Goal: Task Accomplishment & Management: Use online tool/utility

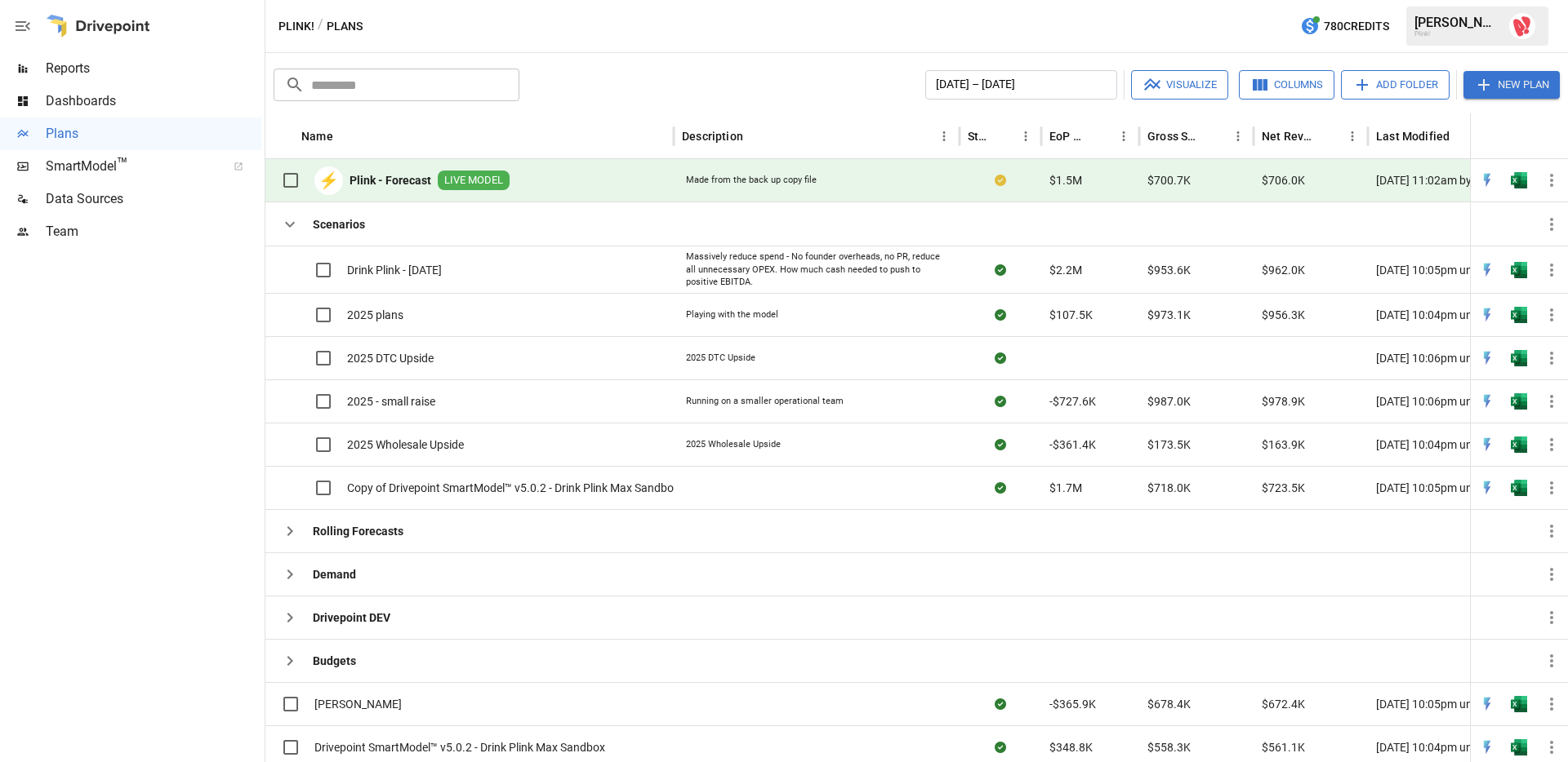
click at [1478, 87] on icon "button" at bounding box center [1483, 85] width 20 height 20
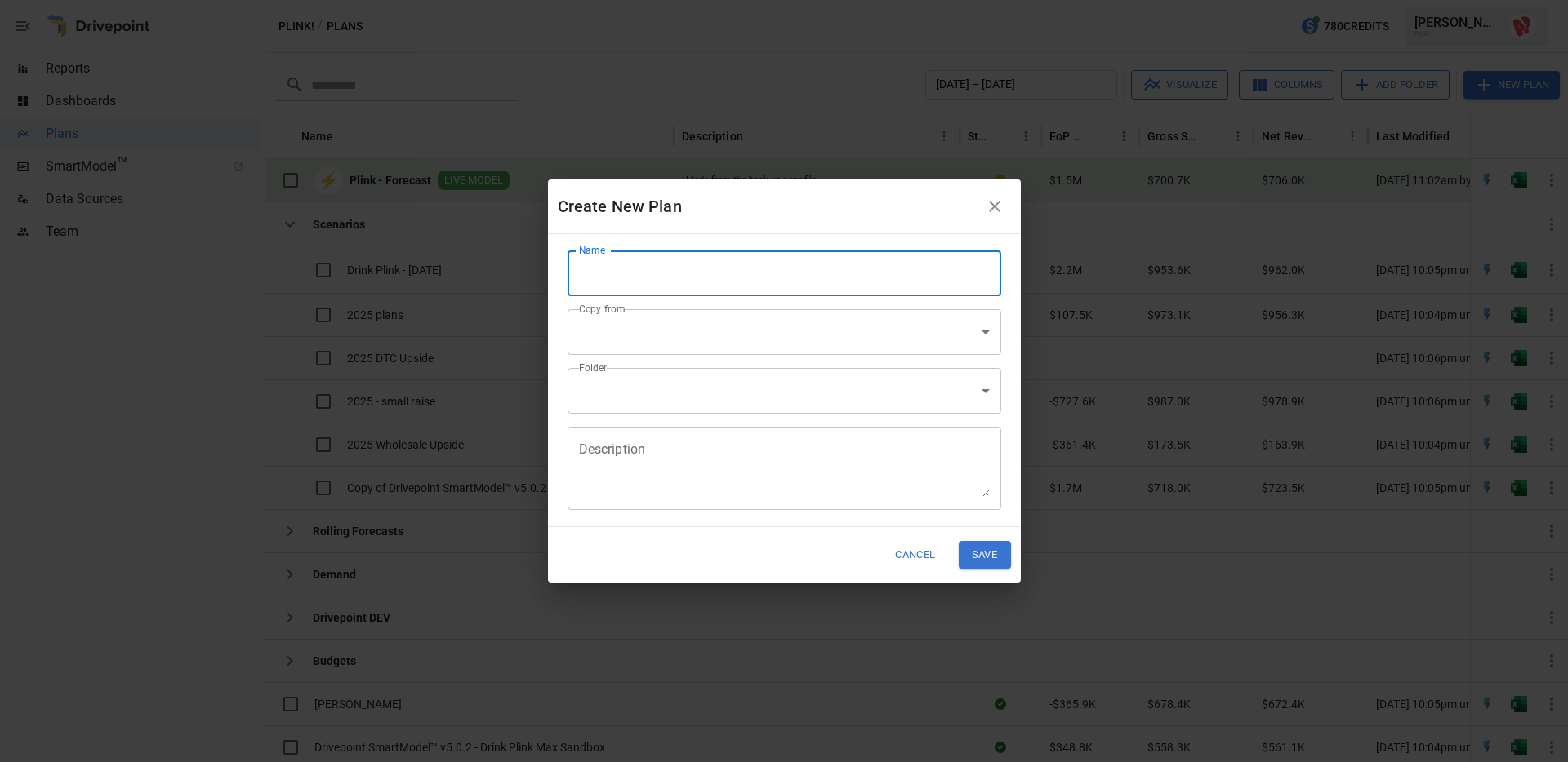
click at [795, 269] on input "Name" at bounding box center [784, 273] width 434 height 46
click at [766, 215] on div "Create New Plan" at bounding box center [768, 207] width 421 height 26
click at [693, 0] on body "Reports Dashboards Plans SmartModel ™ Data Sources Team Plink! / Plans 780 Cred…" at bounding box center [784, 0] width 1568 height 0
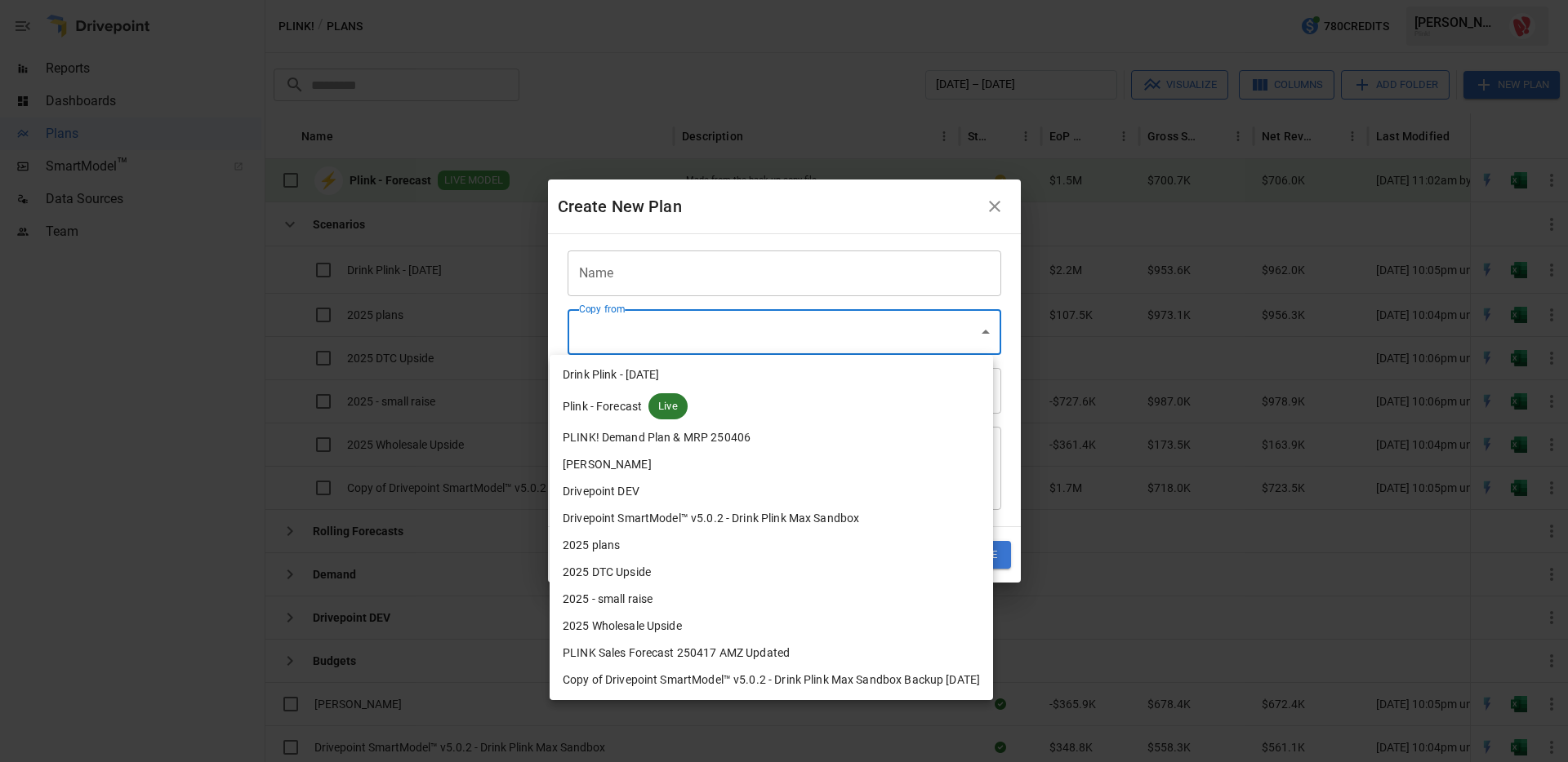
click at [660, 408] on span "Live" at bounding box center [668, 406] width 39 height 16
type input "**********"
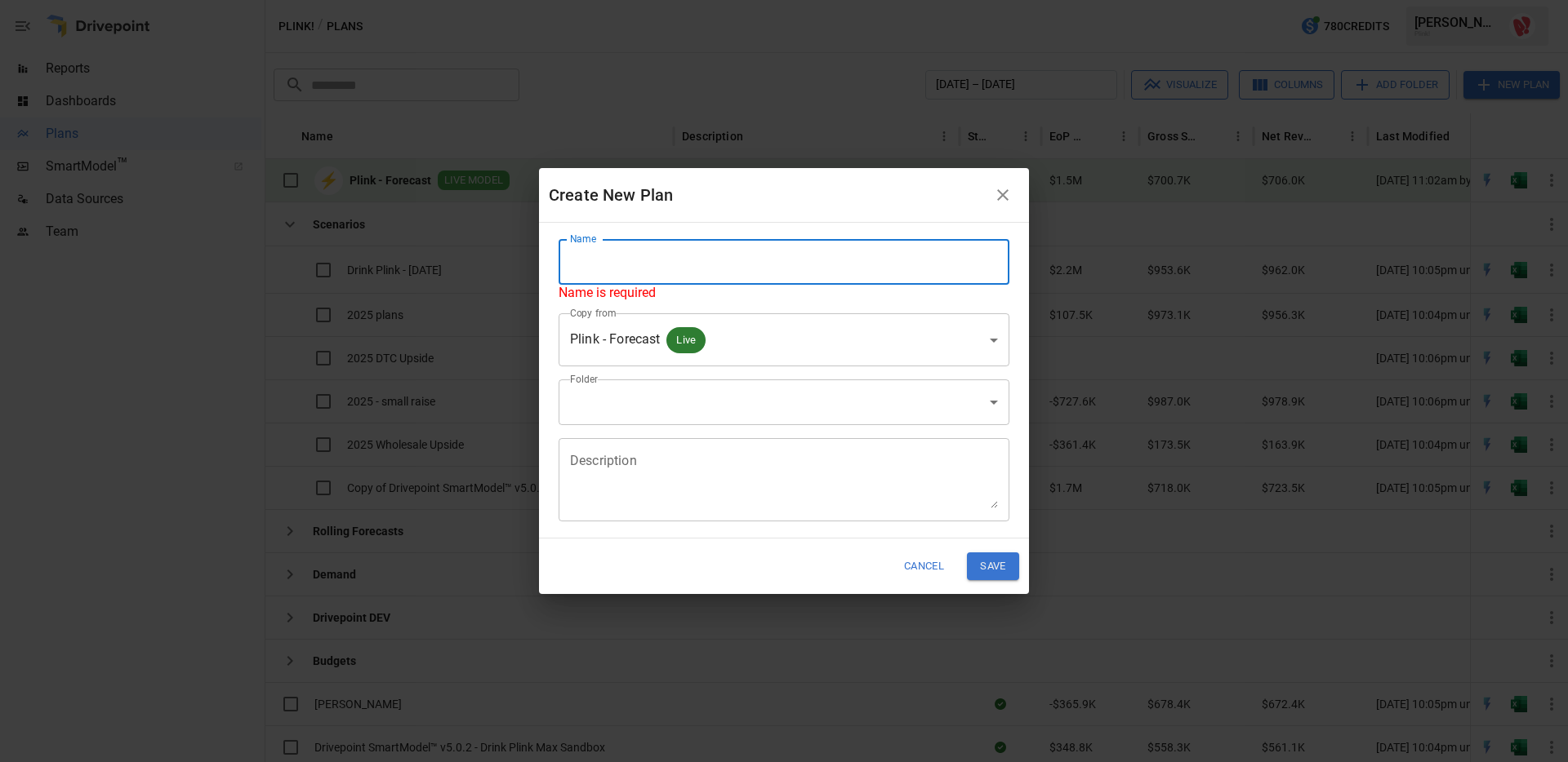
click at [613, 261] on input "Name" at bounding box center [784, 262] width 451 height 46
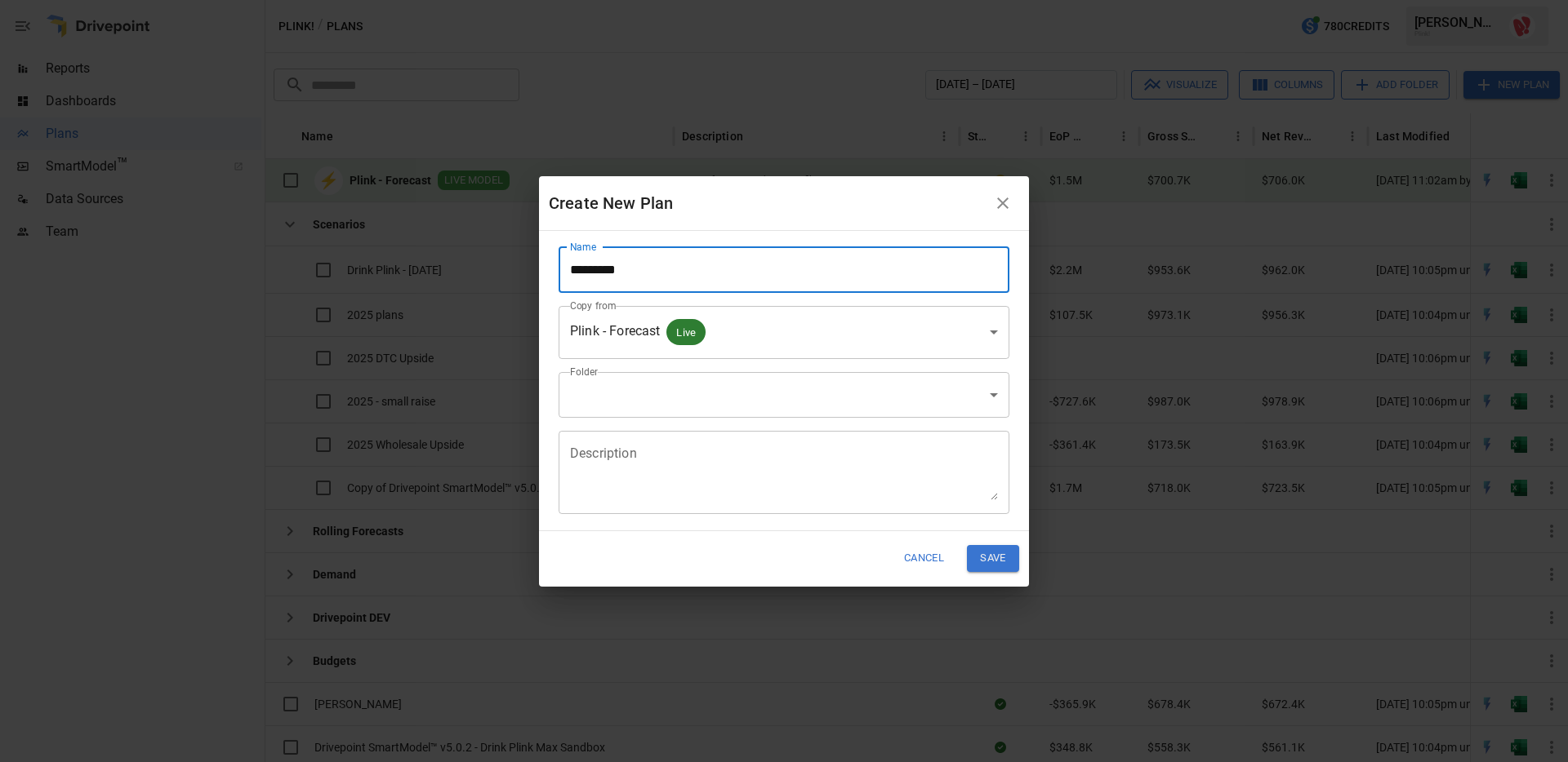
type input "*********"
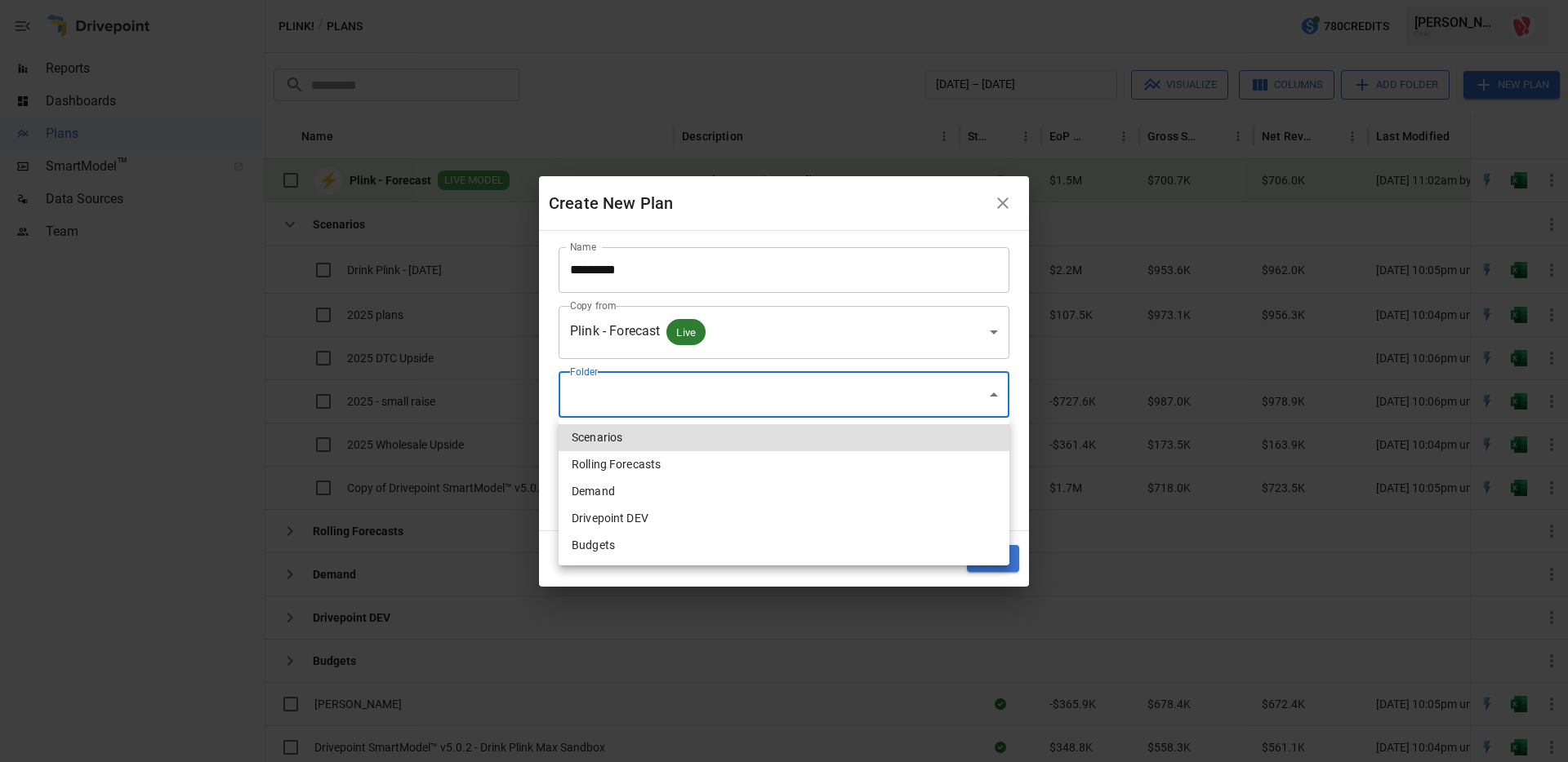
click at [641, 0] on body "Reports Dashboards Plans SmartModel ™ Data Sources Team Plink! / Plans 780 Cred…" at bounding box center [784, 0] width 1568 height 0
click at [625, 438] on li "Scenarios" at bounding box center [784, 438] width 451 height 27
type input "**********"
click at [684, 0] on body "Reports Dashboards Plans SmartModel ™ Data Sources Team Plink! / Plans 780 Cred…" at bounding box center [784, 0] width 1568 height 0
click at [550, 449] on div at bounding box center [784, 381] width 1568 height 762
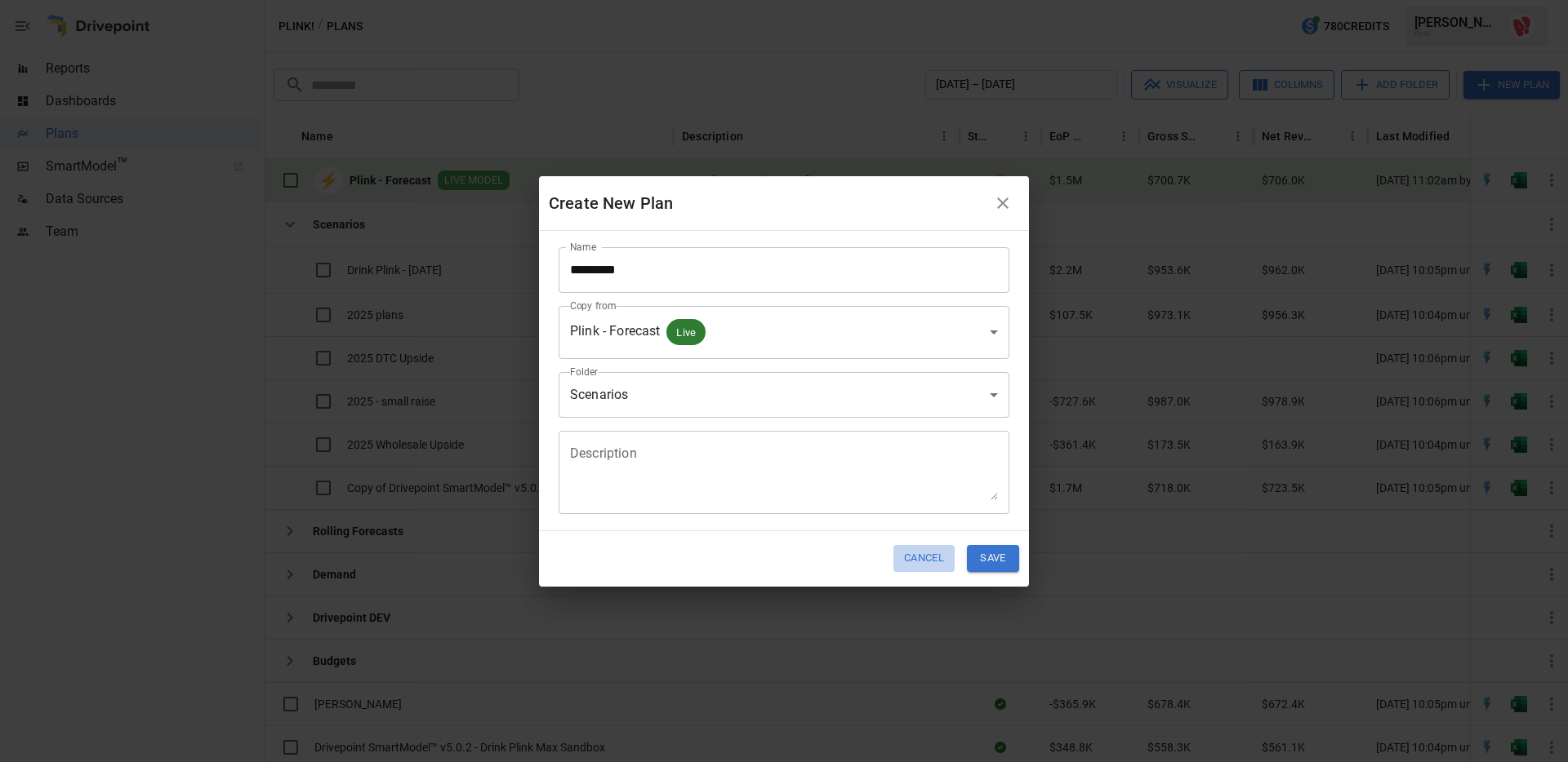
click at [922, 555] on button "Cancel" at bounding box center [923, 558] width 62 height 27
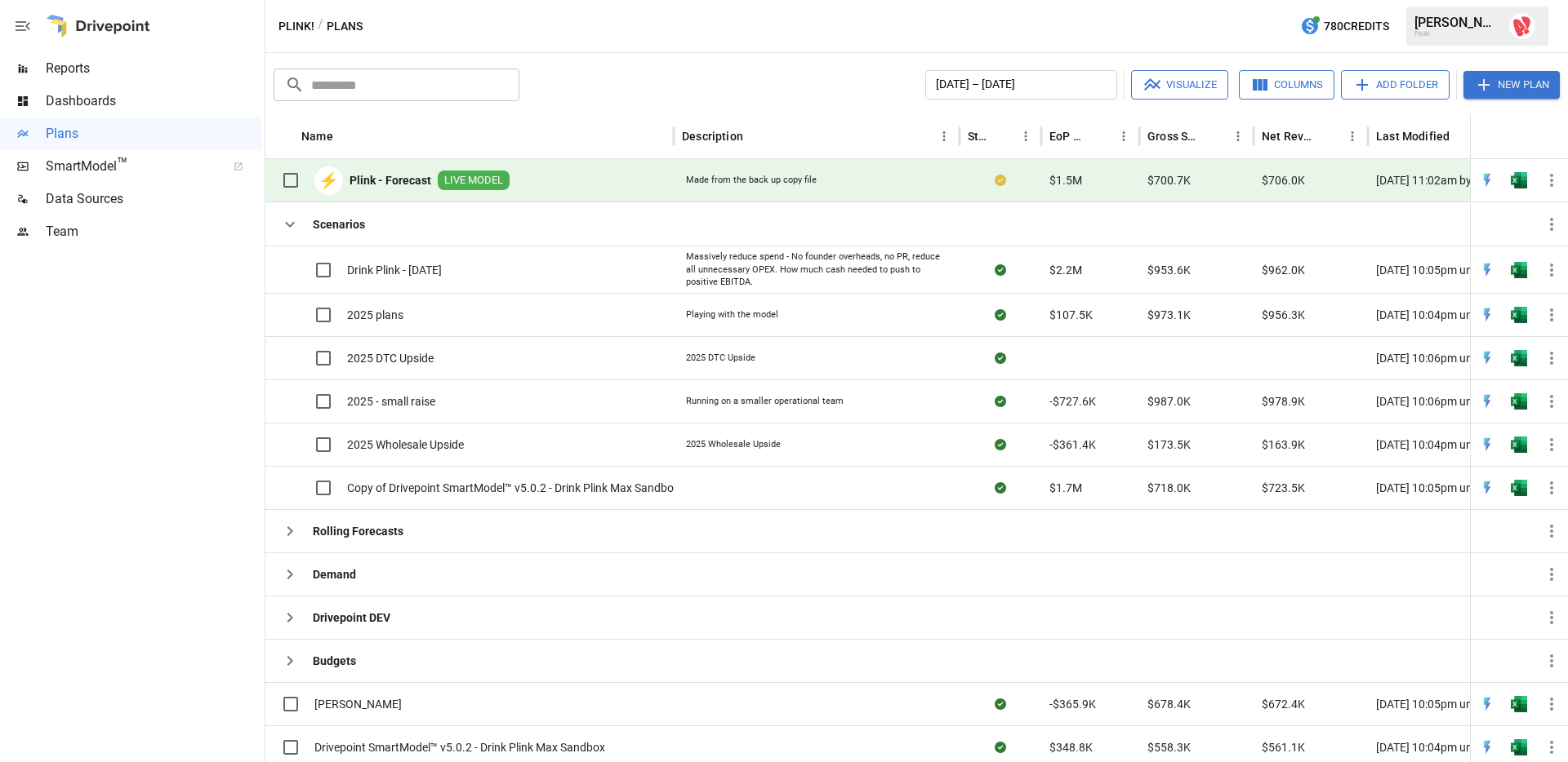
click at [192, 321] on div at bounding box center [131, 505] width 261 height 514
click at [1198, 80] on button "Visualize" at bounding box center [1179, 85] width 97 height 30
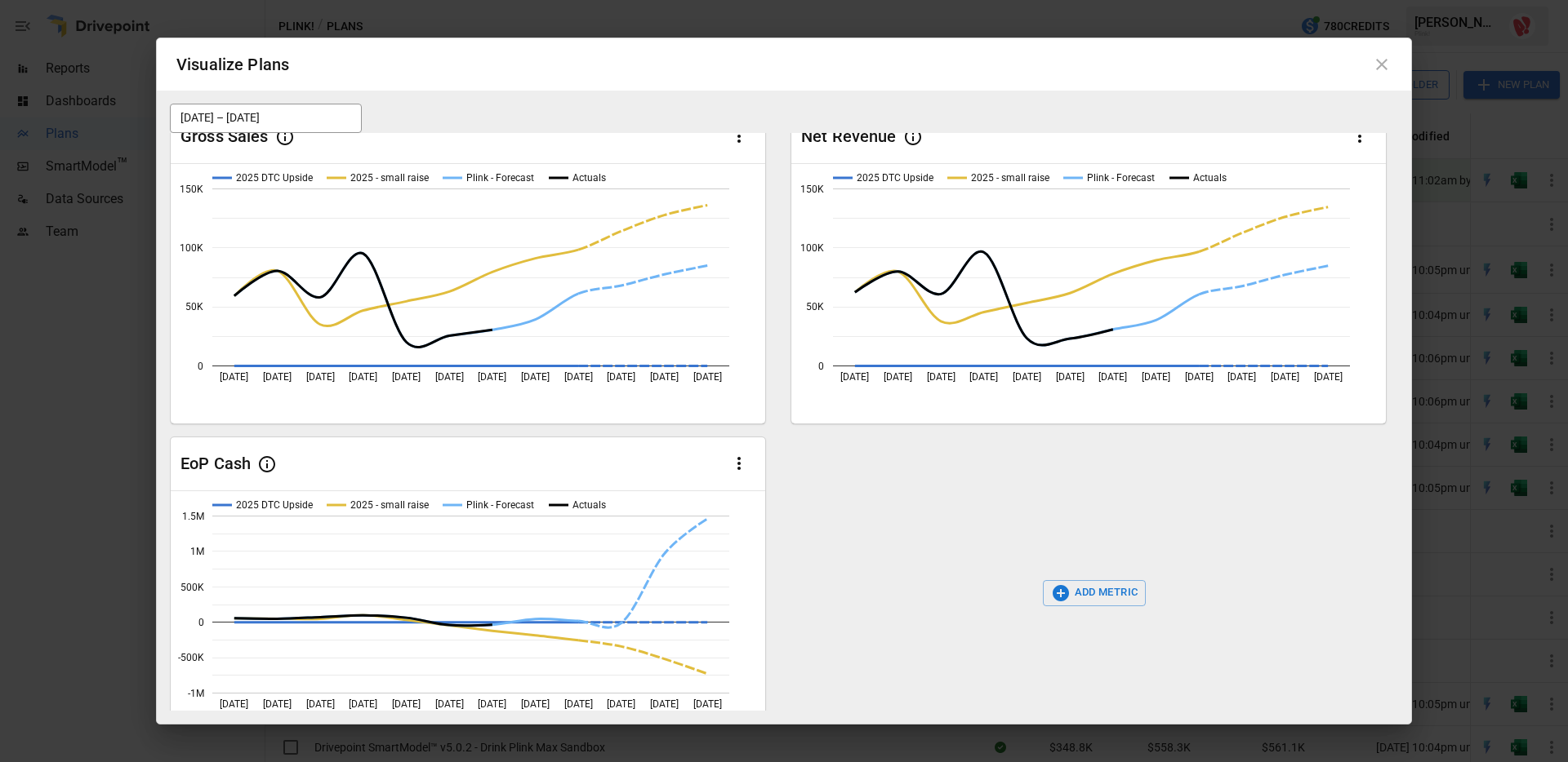
scroll to position [71, 0]
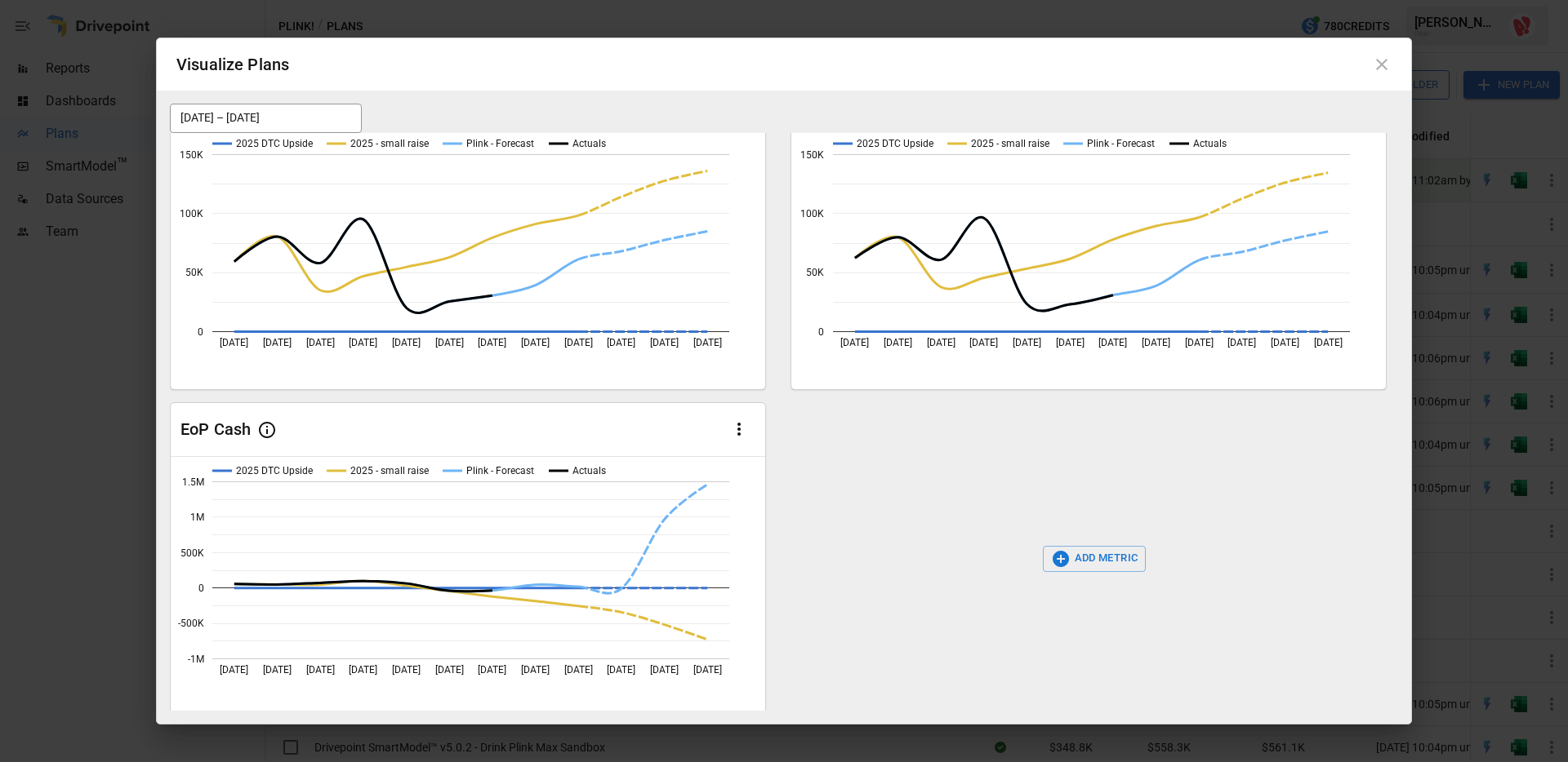
click at [1380, 62] on icon at bounding box center [1382, 65] width 20 height 20
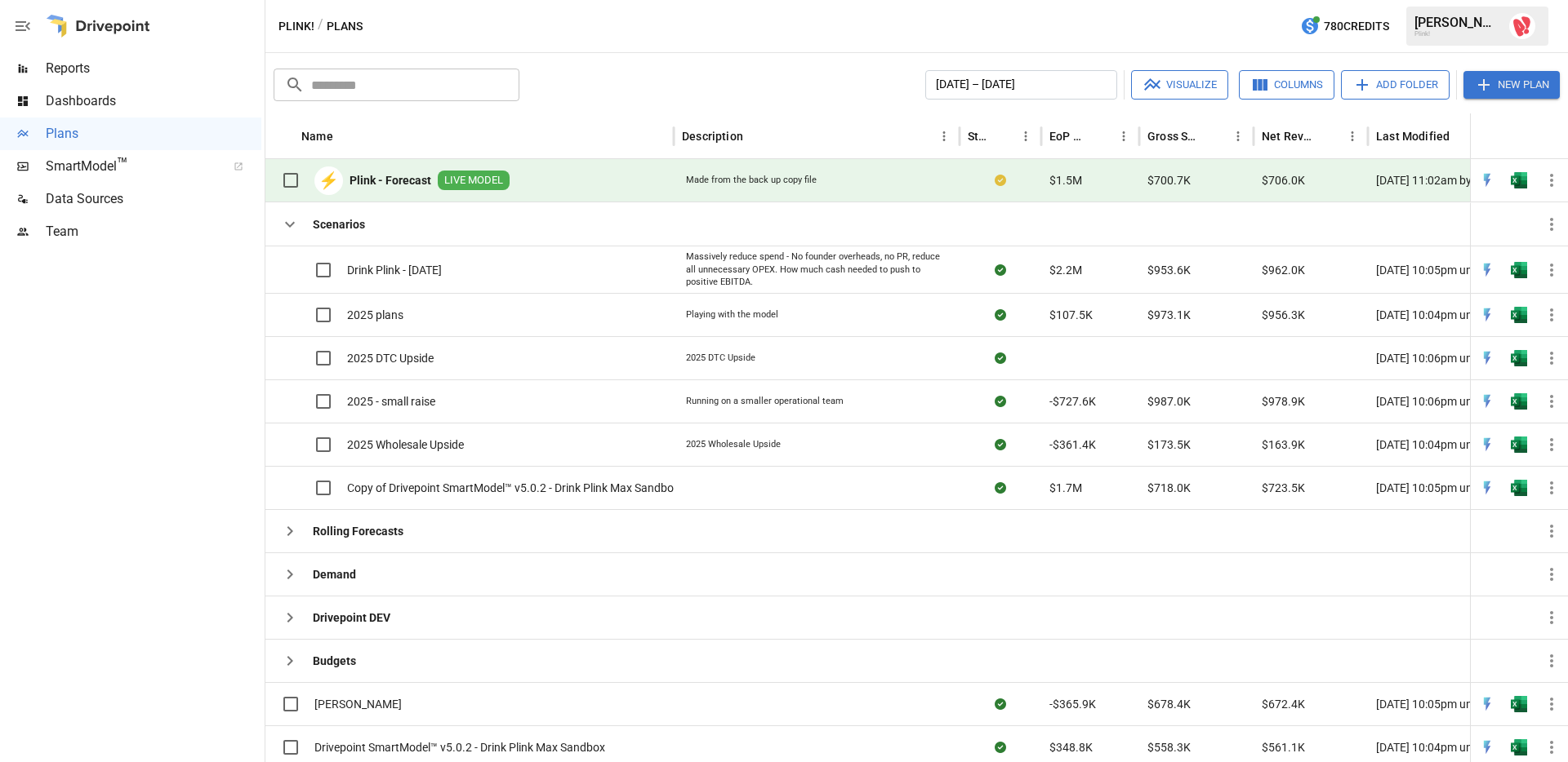
click at [148, 392] on div at bounding box center [131, 505] width 261 height 514
click at [439, 179] on span "LIVE MODEL" at bounding box center [473, 181] width 71 height 16
click at [579, 172] on div "⚡ Plink - Forecast LIVE MODEL" at bounding box center [469, 181] width 408 height 44
click at [378, 176] on b "Plink - Forecast" at bounding box center [389, 181] width 81 height 16
click at [1553, 186] on icon "button" at bounding box center [1552, 181] width 20 height 20
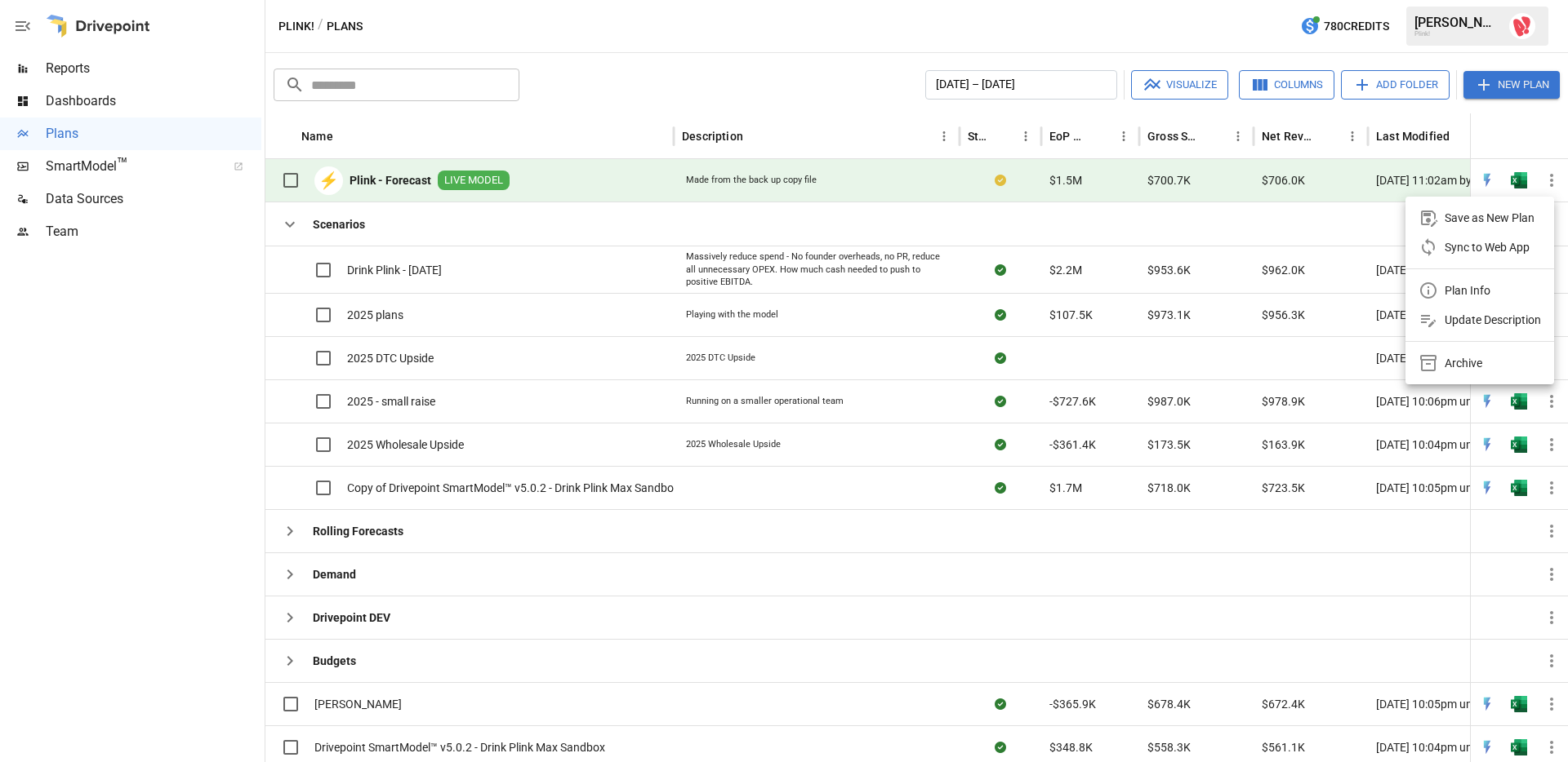
click at [787, 100] on div at bounding box center [784, 381] width 1568 height 762
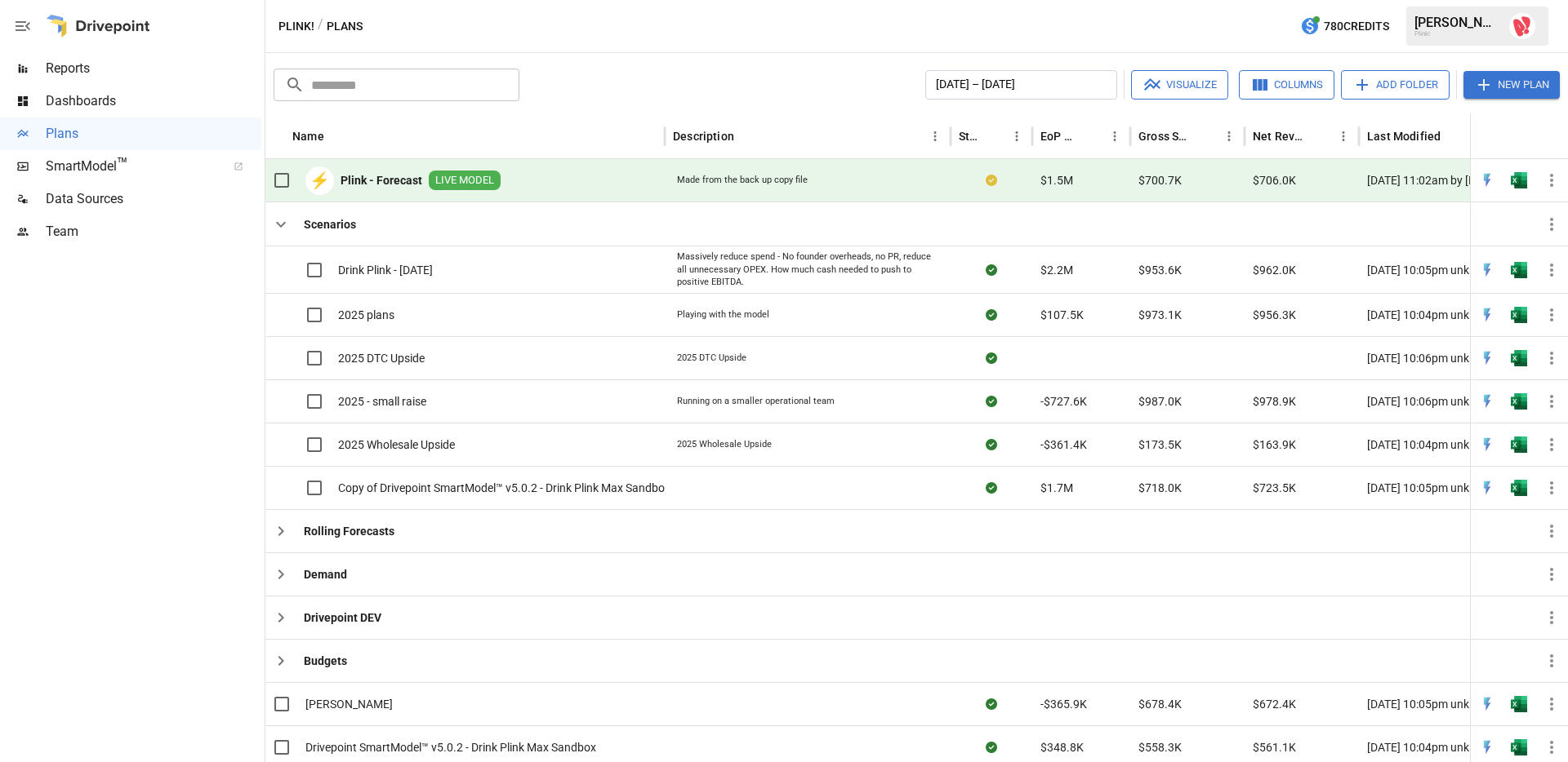
scroll to position [0, 10]
click at [393, 180] on b "Plink - Forecast" at bounding box center [380, 181] width 81 height 16
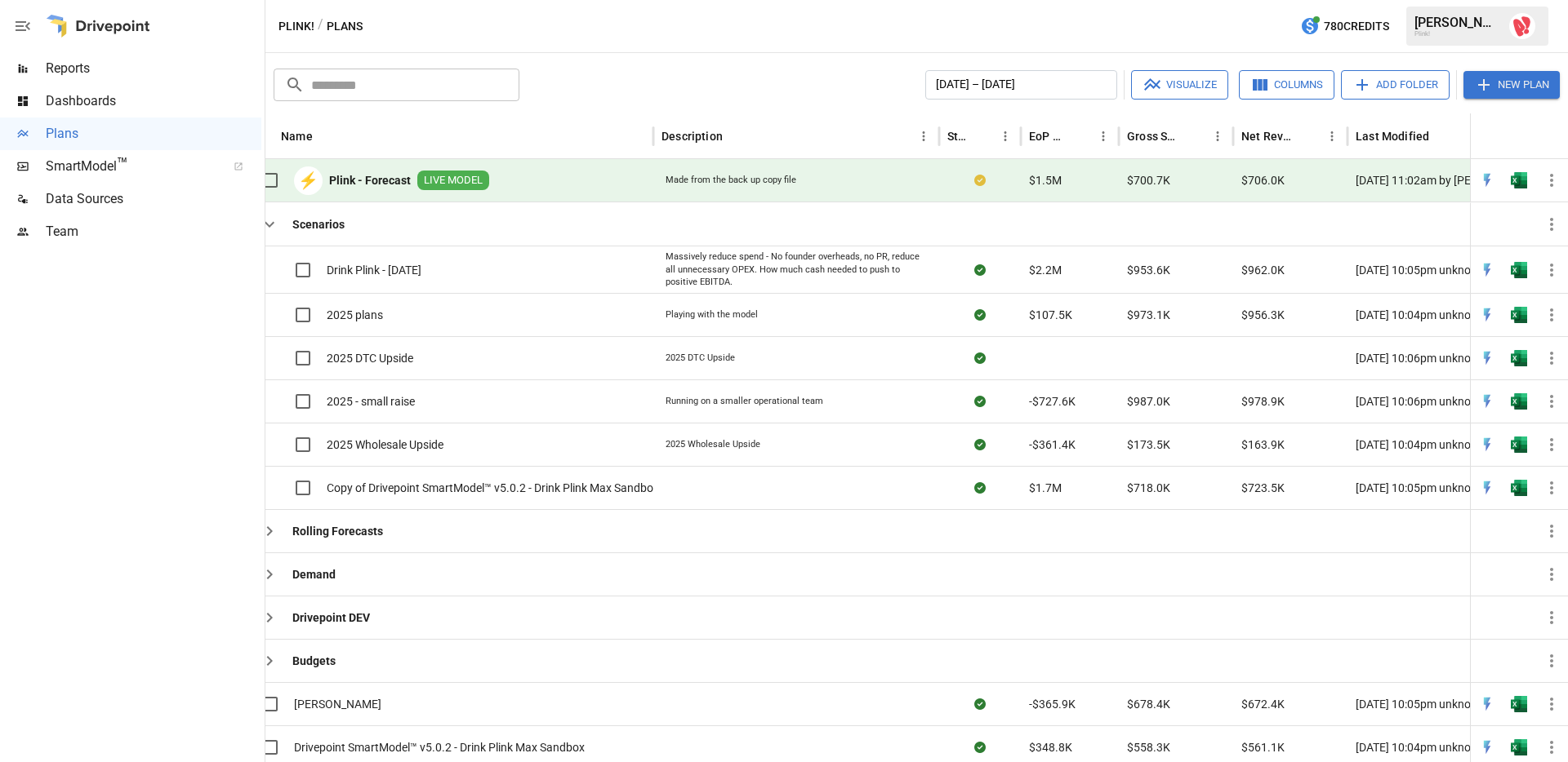
scroll to position [0, 19]
